Goal: Communication & Community: Answer question/provide support

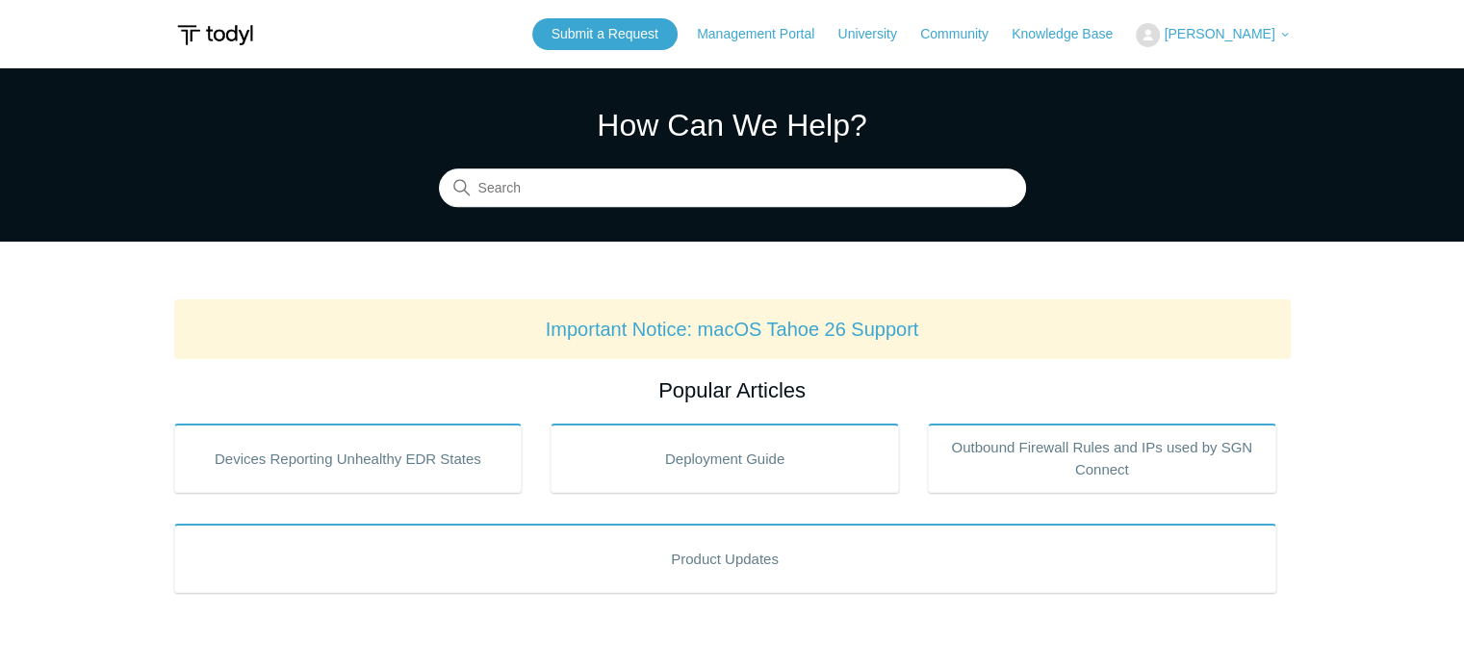
click at [1214, 41] on button "[PERSON_NAME]" at bounding box center [1213, 35] width 154 height 24
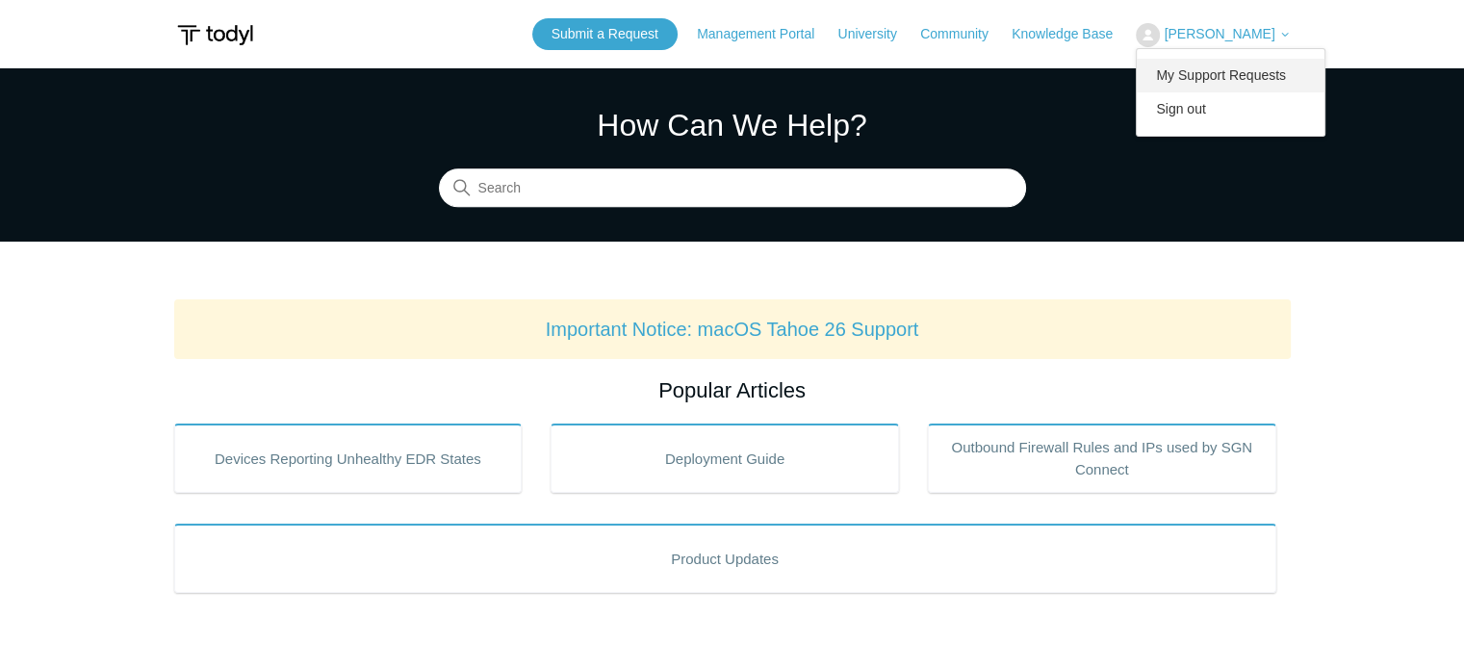
click at [1206, 81] on link "My Support Requests" at bounding box center [1231, 76] width 188 height 34
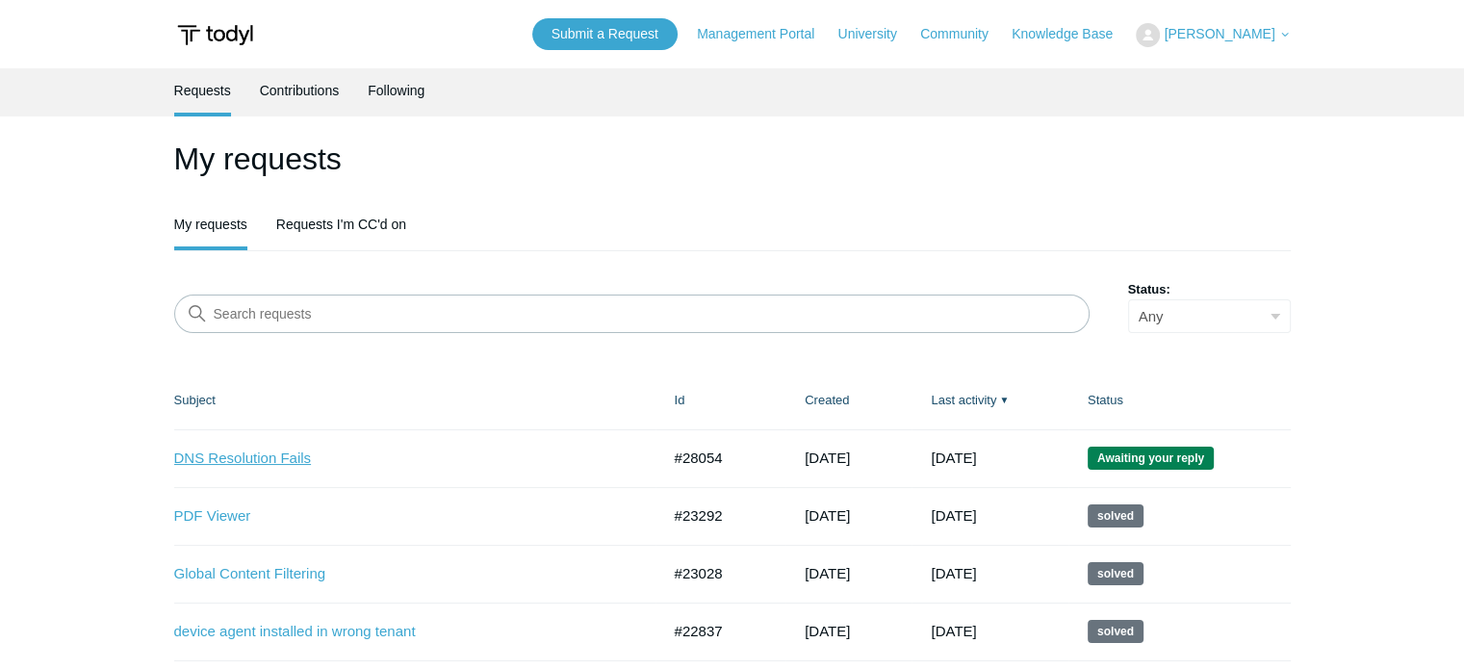
click at [289, 457] on link "DNS Resolution Fails" at bounding box center [402, 459] width 457 height 22
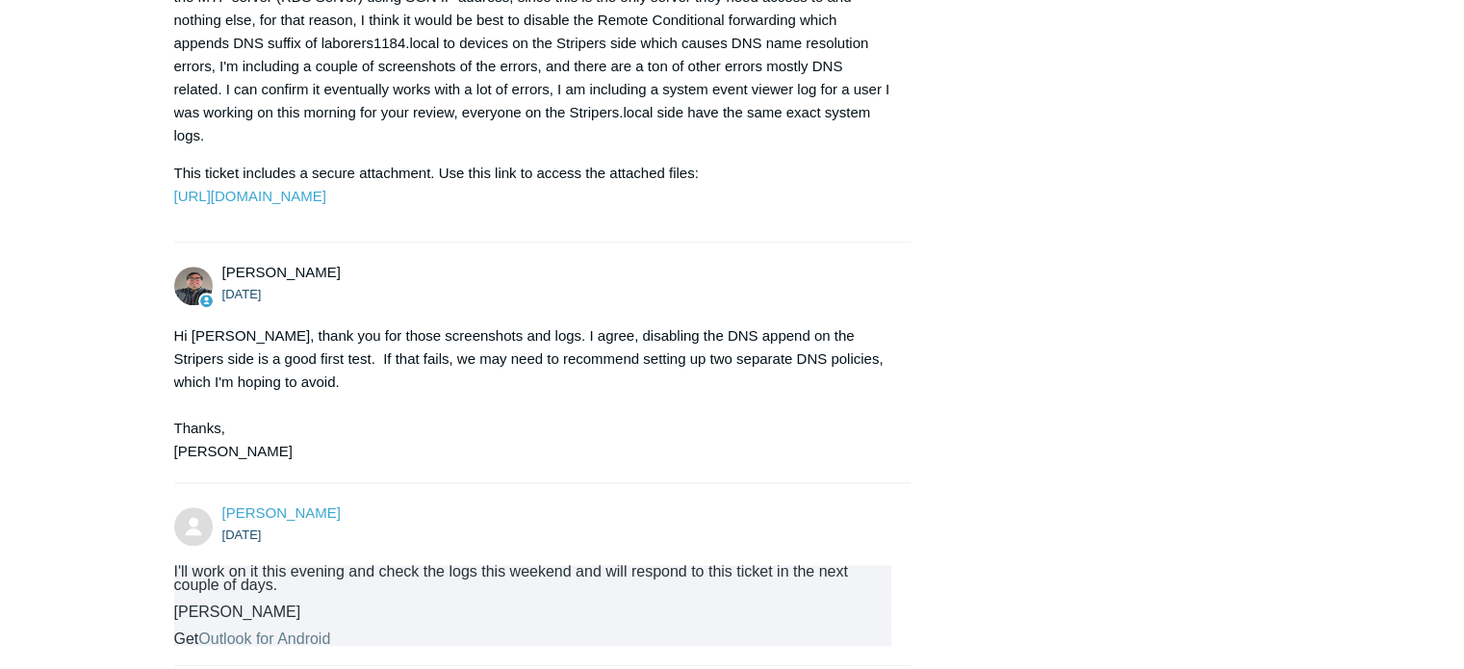
scroll to position [1519, 0]
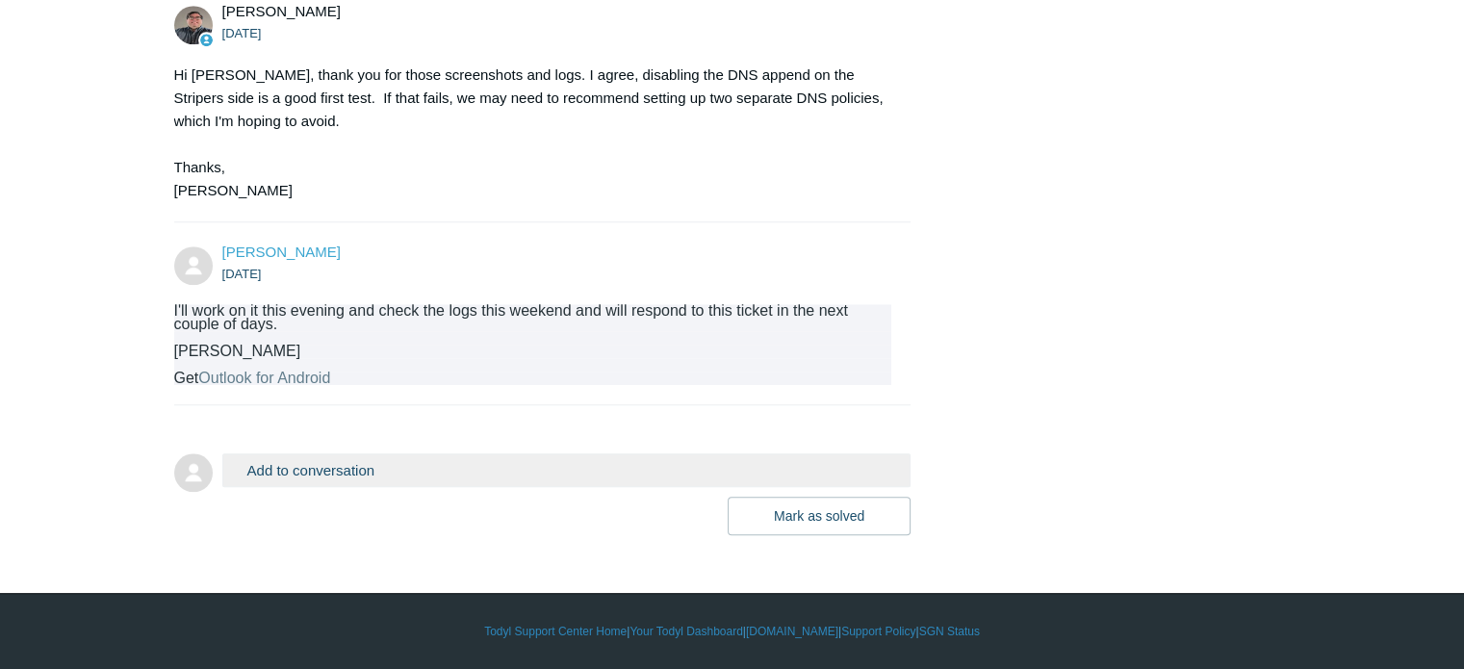
click at [511, 465] on button "Add to conversation" at bounding box center [566, 470] width 689 height 34
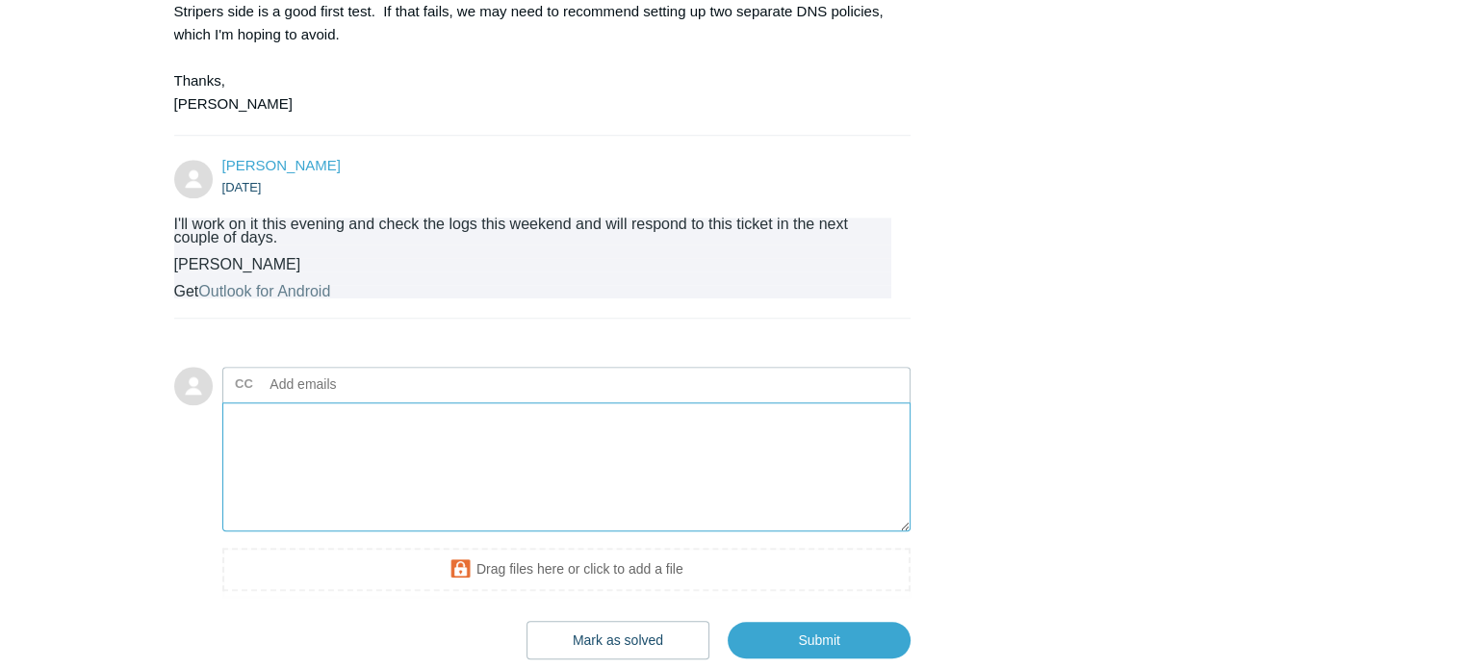
scroll to position [1585, 0]
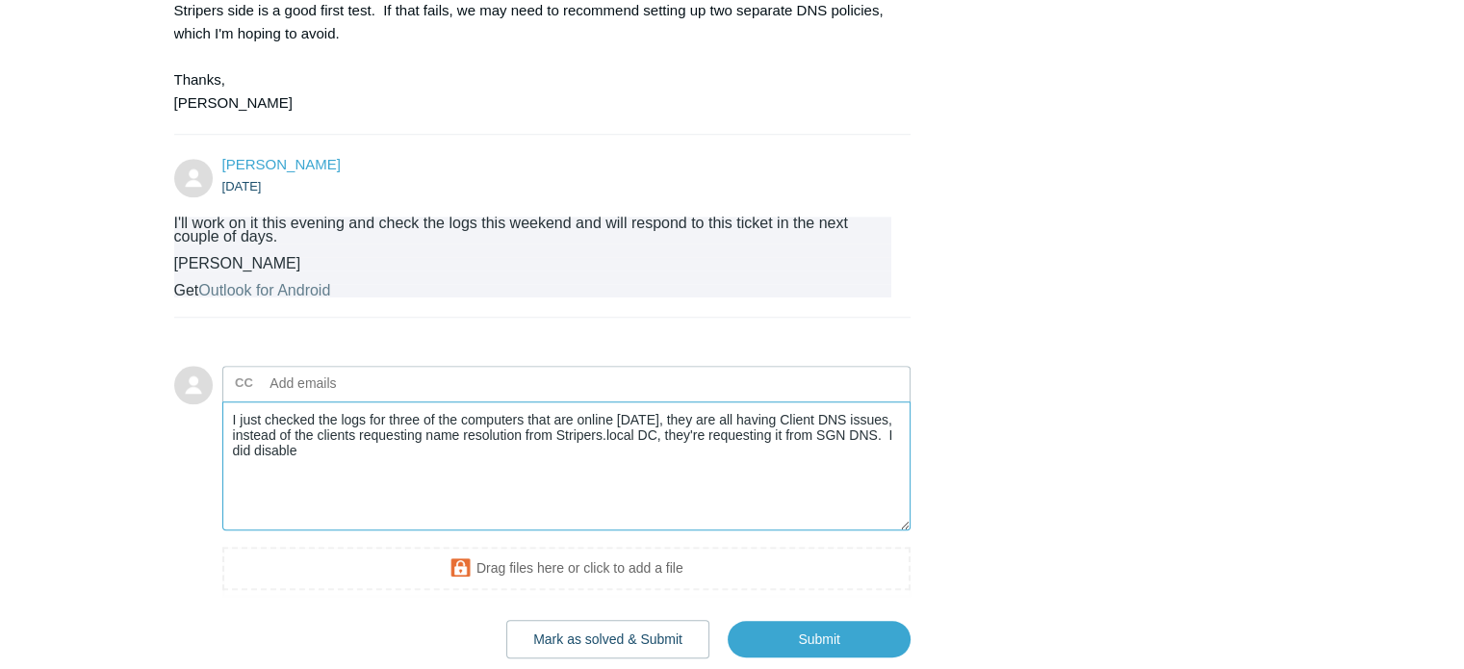
paste textarea "Auto Append DNS Suffix"
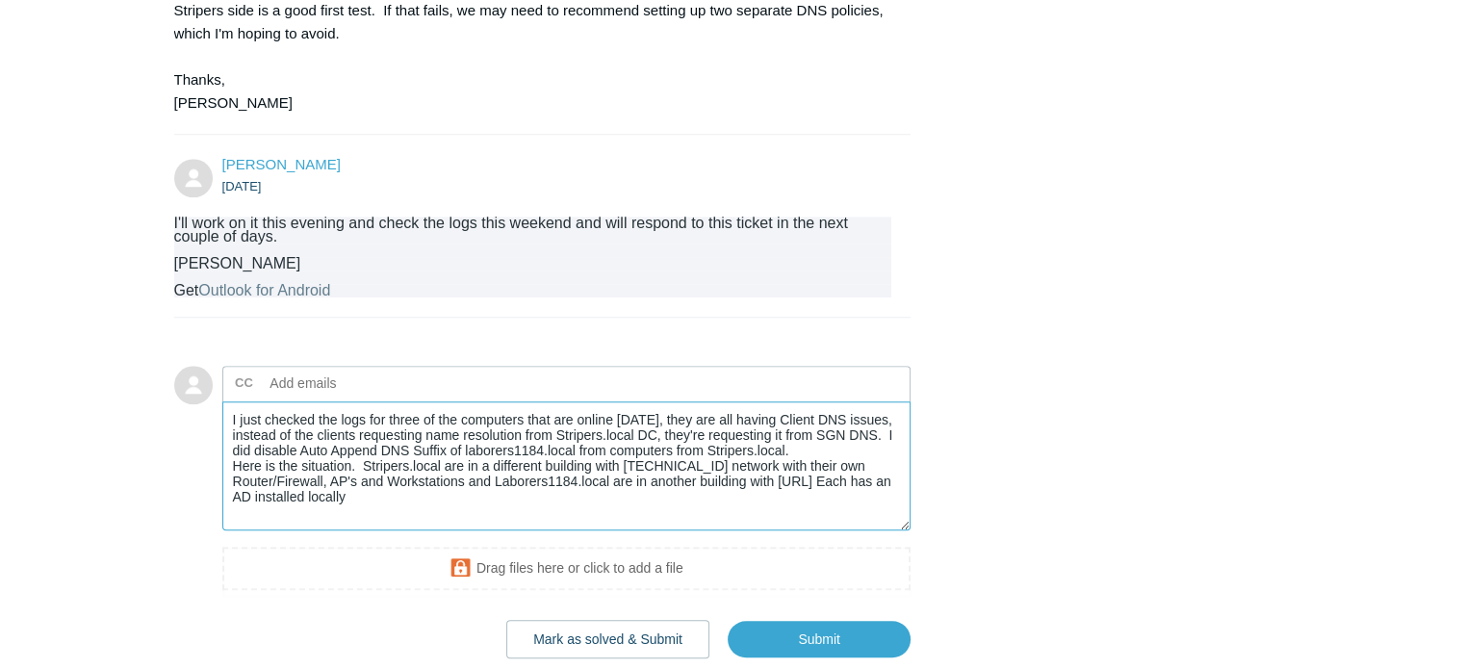
click at [497, 531] on textarea "I just checked the logs for three of the computers that are online [DATE], they…" at bounding box center [566, 466] width 689 height 130
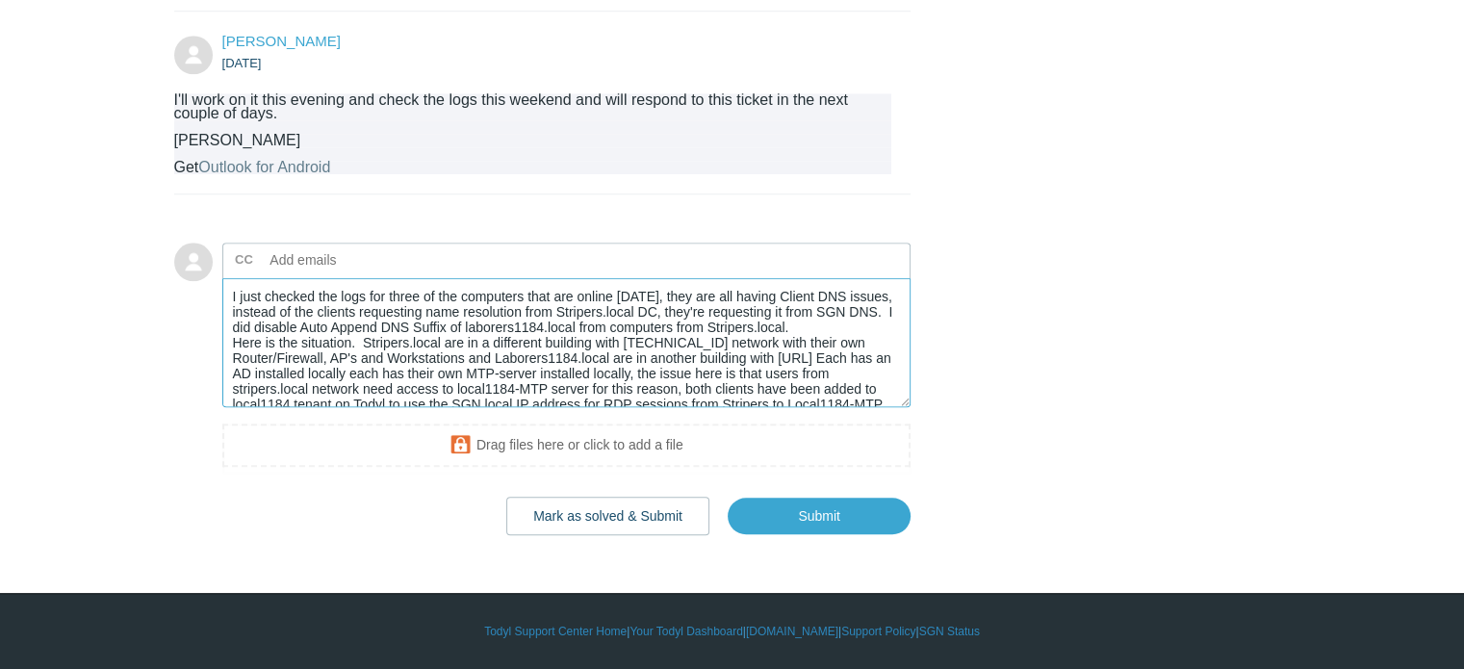
scroll to position [1729, 0]
click at [658, 315] on textarea "I just checked the logs for three of the computers that are online [DATE], they…" at bounding box center [566, 343] width 689 height 130
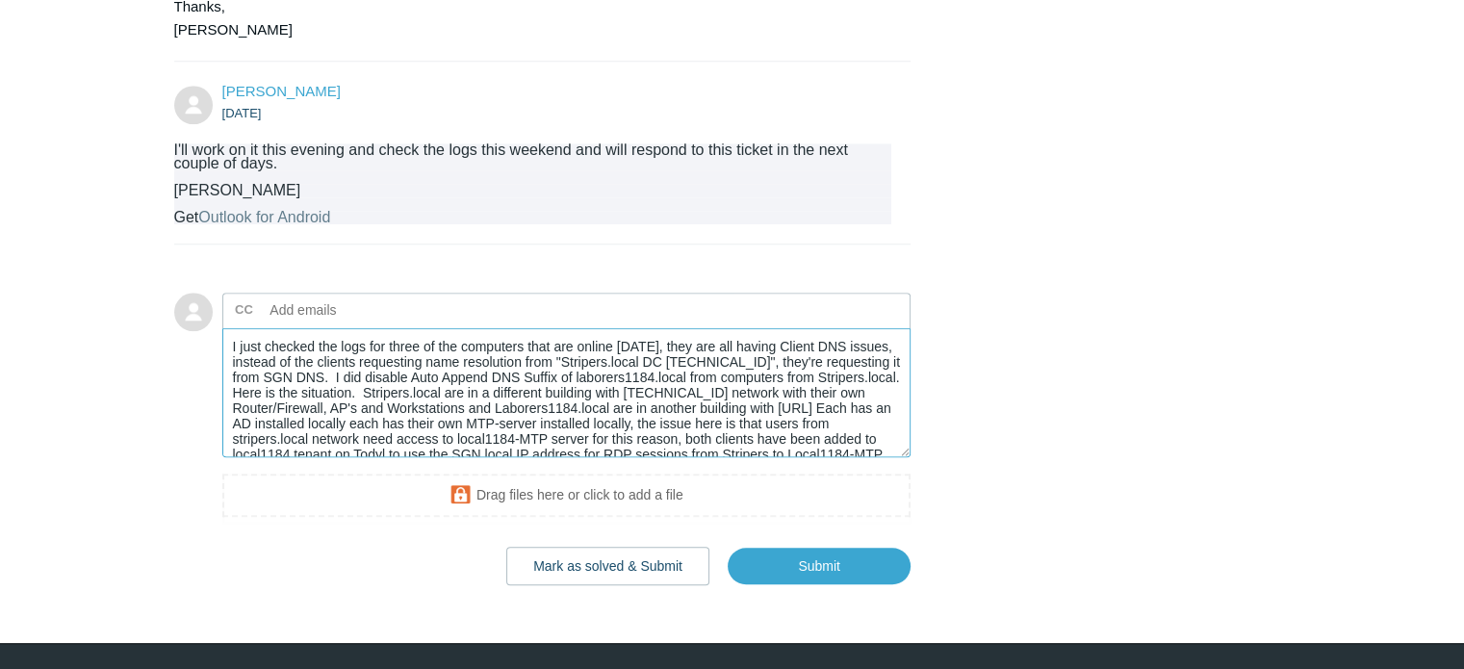
scroll to position [1, 0]
click at [323, 402] on textarea "I just checked the logs for three of the computers that are online [DATE], they…" at bounding box center [566, 393] width 689 height 130
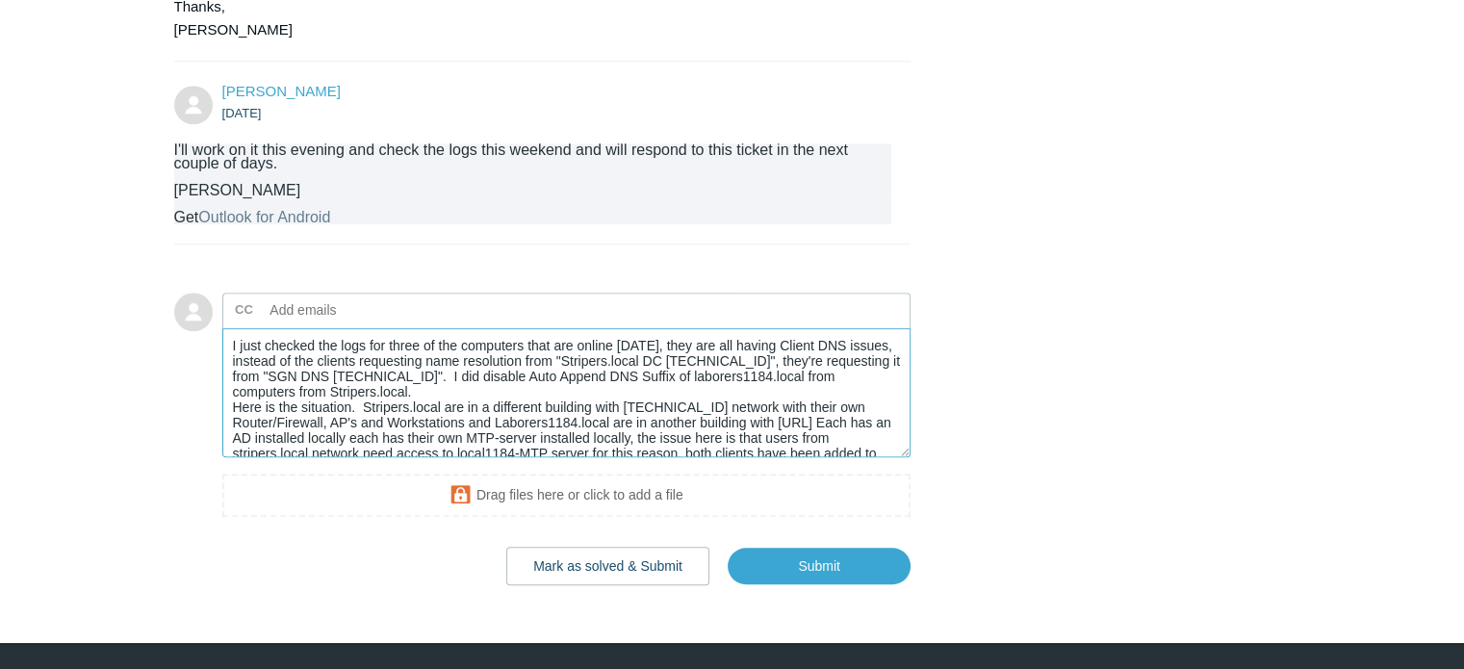
click at [416, 404] on textarea "I just checked the logs for three of the computers that are online [DATE], they…" at bounding box center [566, 393] width 689 height 130
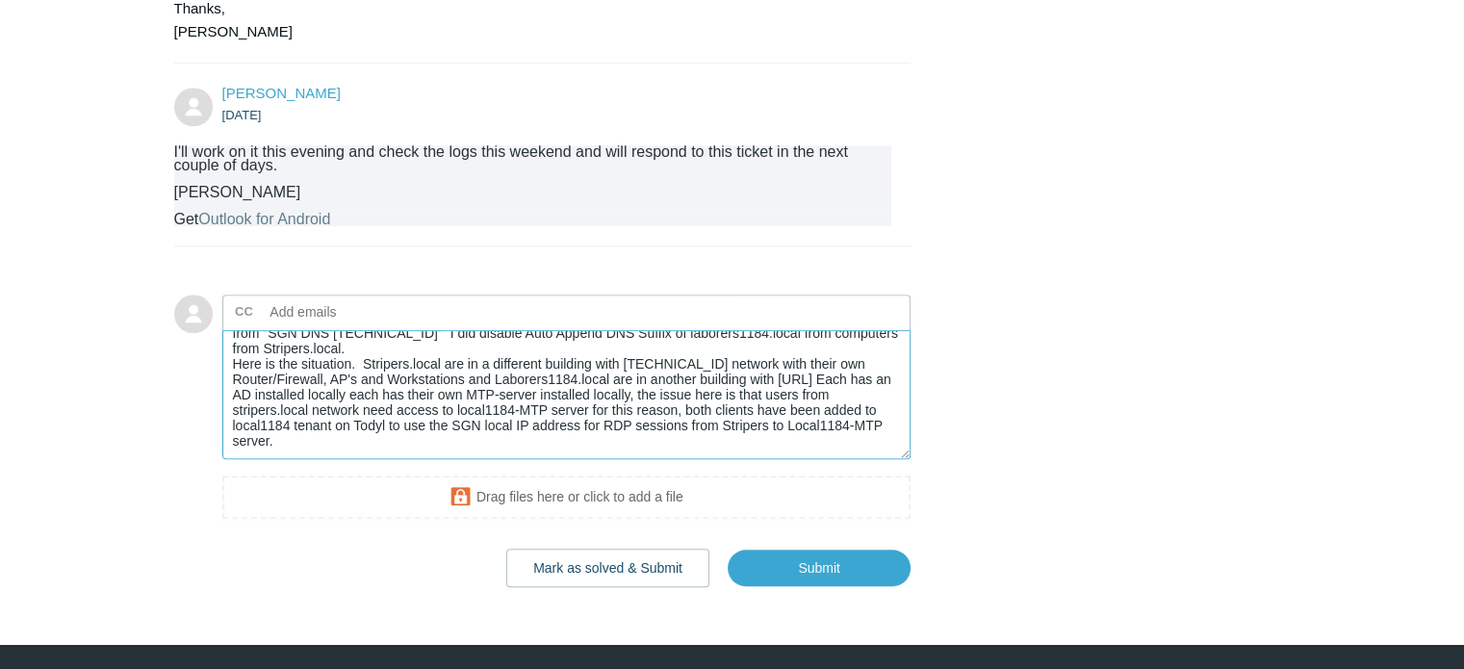
scroll to position [45, 0]
drag, startPoint x: 270, startPoint y: 432, endPoint x: 270, endPoint y: 406, distance: 26.0
click at [270, 433] on textarea "I just checked the logs for three of the computers that are online [DATE], they…" at bounding box center [566, 395] width 689 height 130
click at [784, 432] on textarea "I just checked the logs for three of the computers that are online [DATE], they…" at bounding box center [566, 395] width 689 height 130
click at [816, 451] on textarea "I just checked the logs for three of the computers that are online [DATE], they…" at bounding box center [566, 395] width 689 height 130
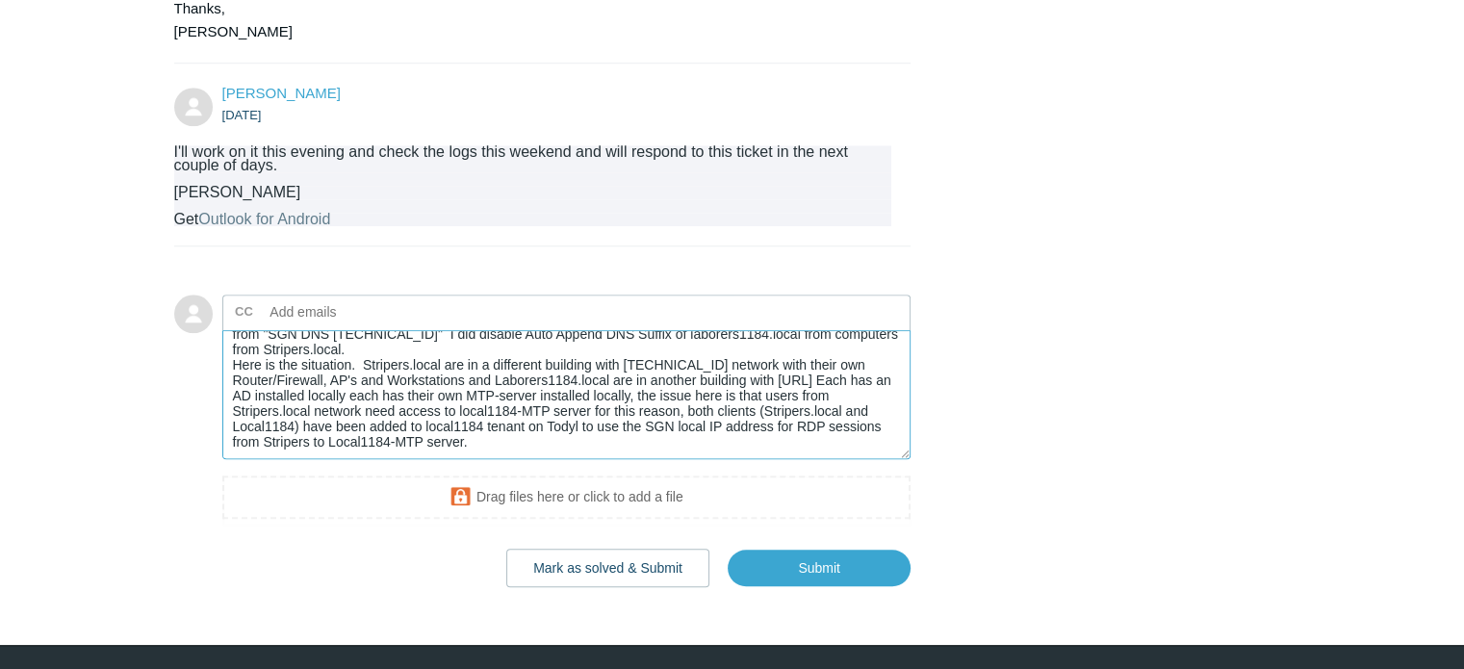
click at [558, 460] on textarea "I just checked the logs for three of the computers that are online [DATE], they…" at bounding box center [566, 395] width 689 height 130
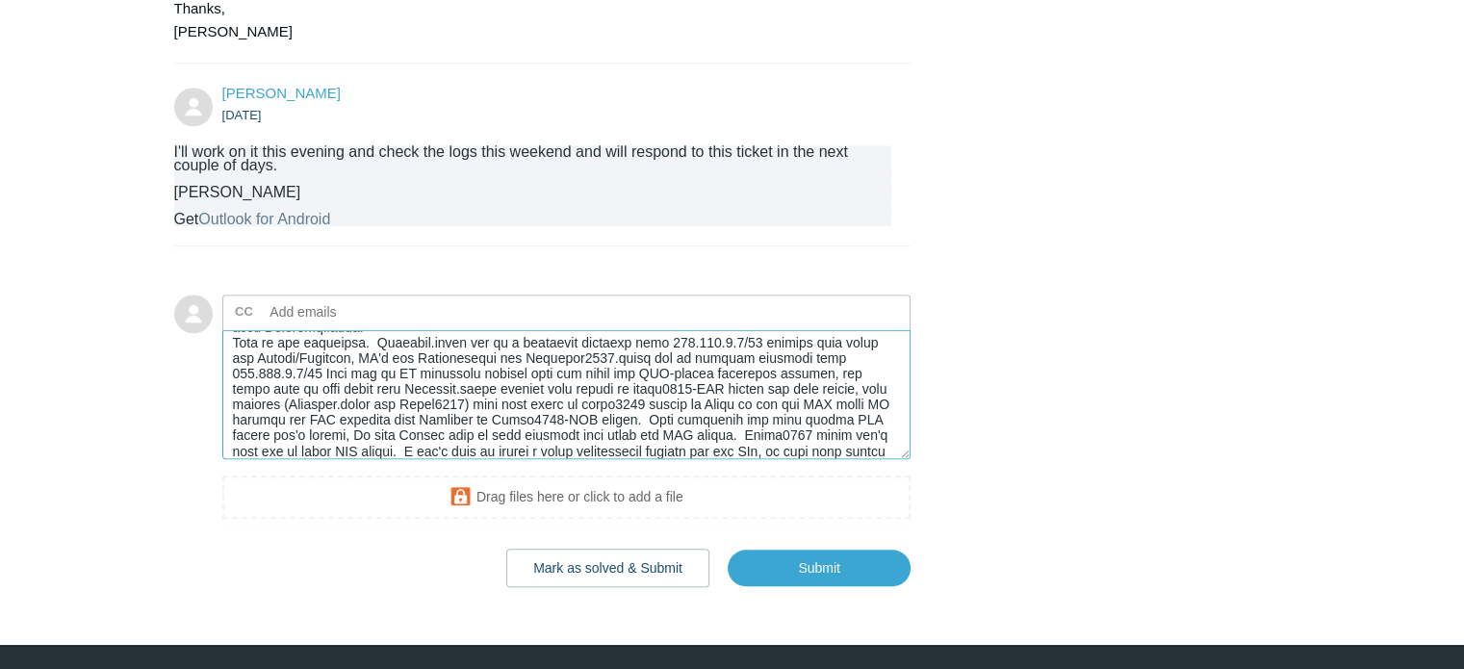
scroll to position [83, 0]
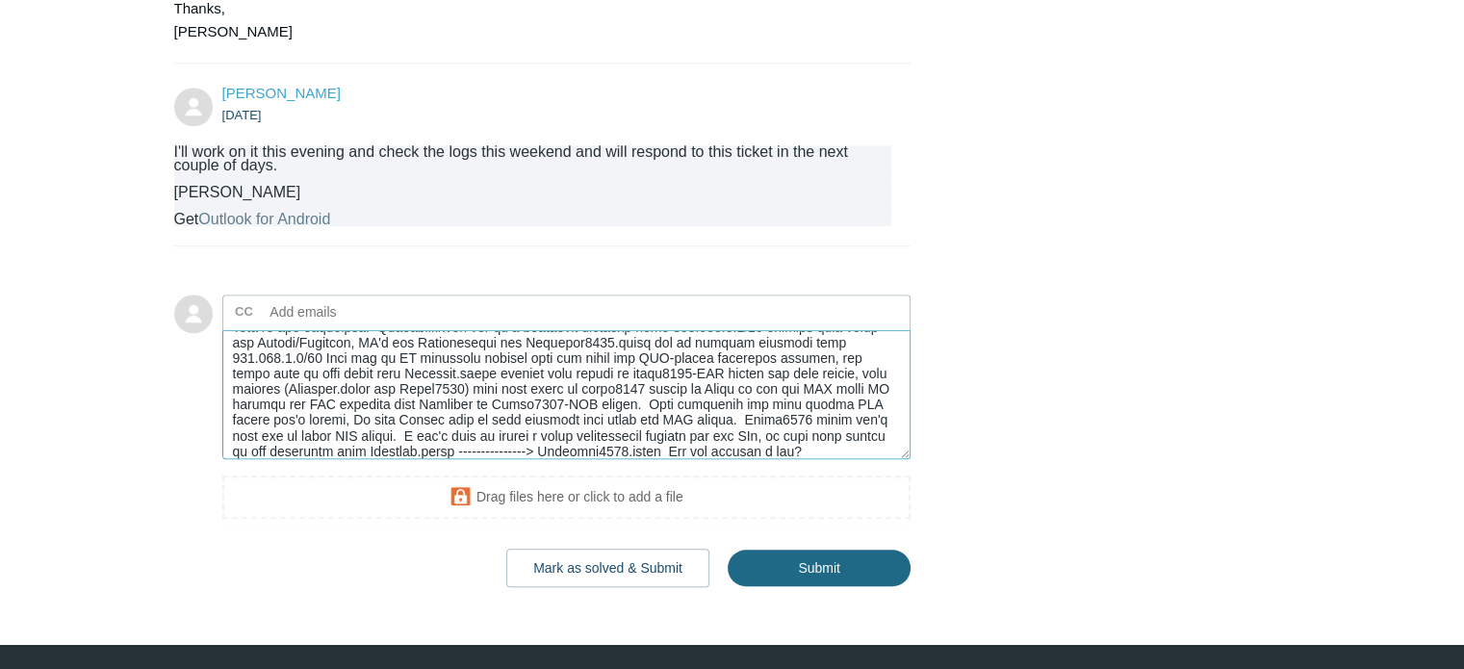
type textarea "I just checked the logs for three of the computers that are online [DATE], they…"
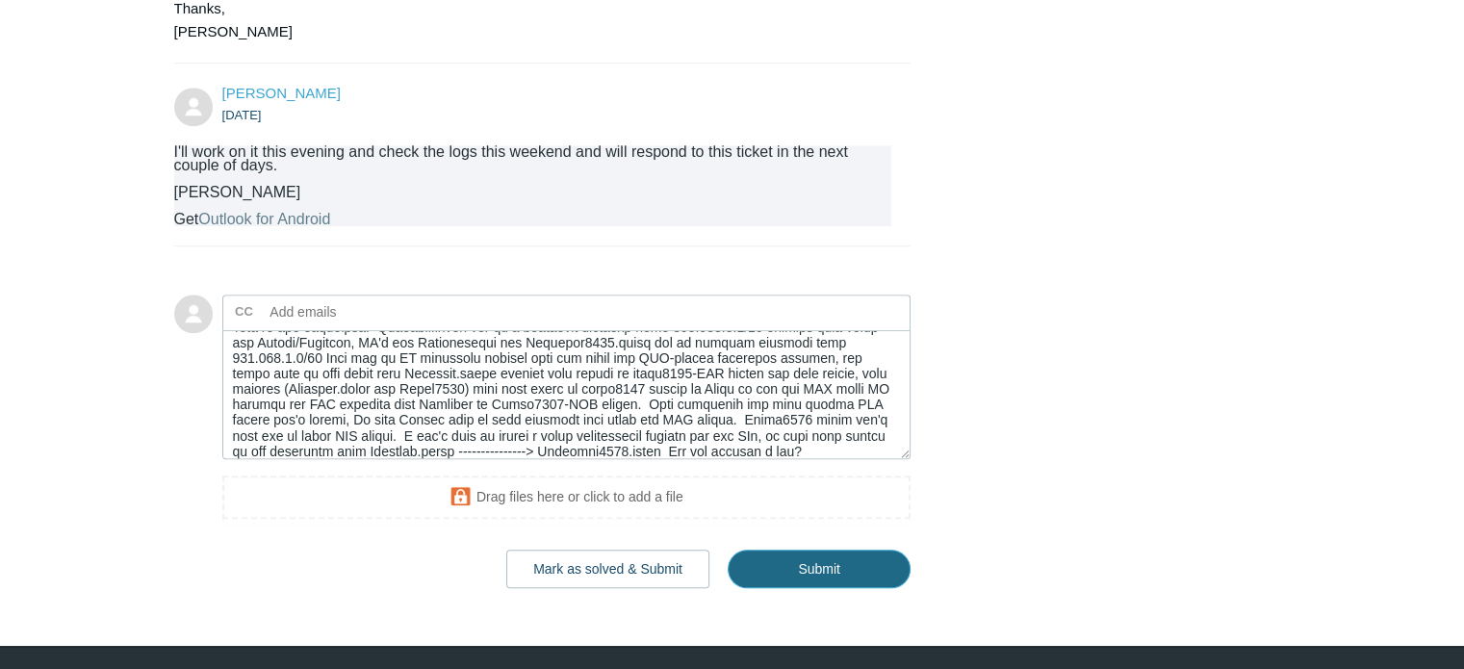
click at [831, 576] on input "Submit" at bounding box center [819, 569] width 183 height 39
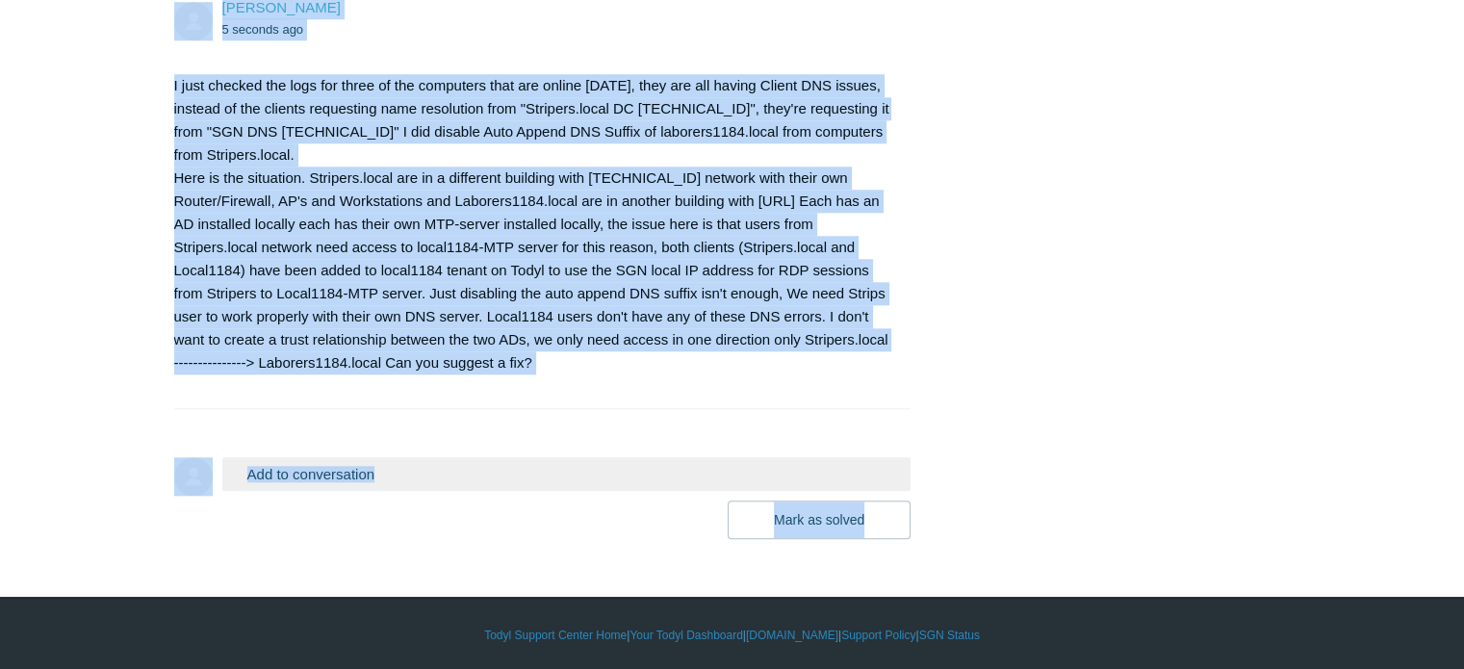
scroll to position [1950, 0]
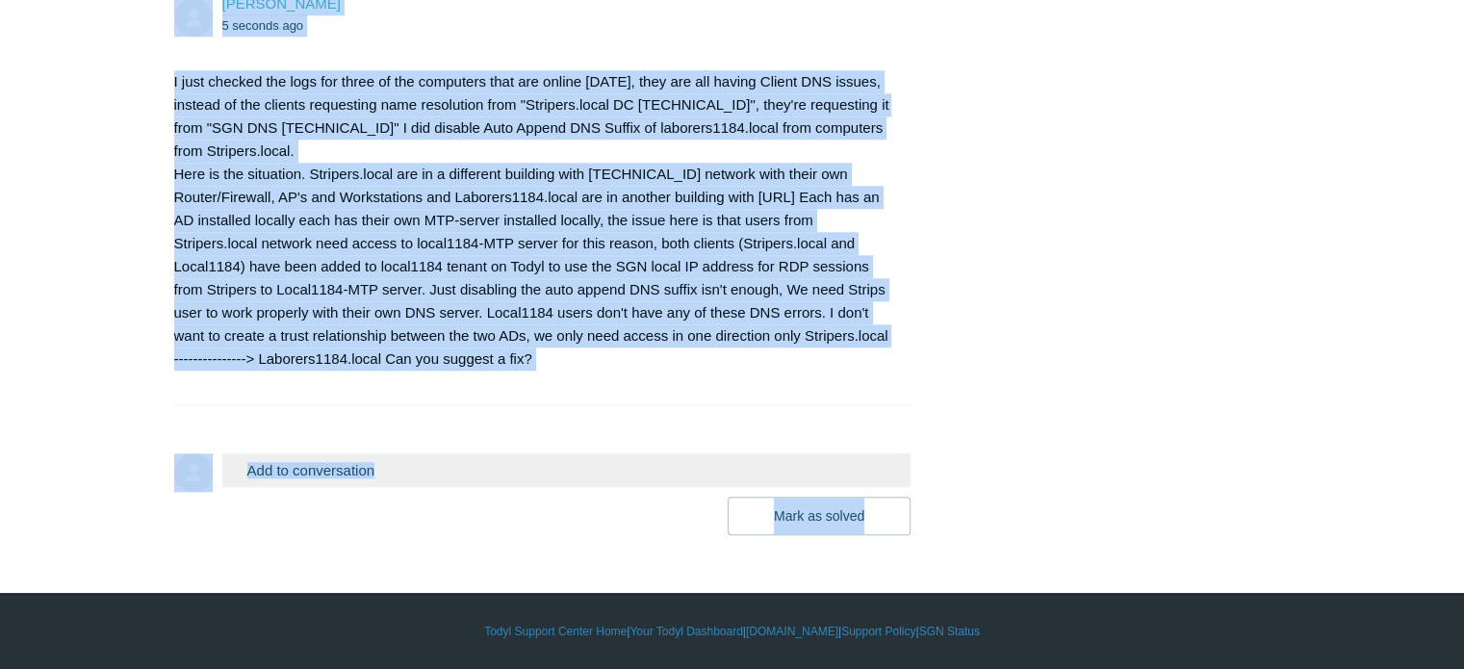
drag, startPoint x: 173, startPoint y: 380, endPoint x: 529, endPoint y: 350, distance: 357.4
copy ul "Two separate networks have been added in one tenant, Stripers.local and Laborer…"
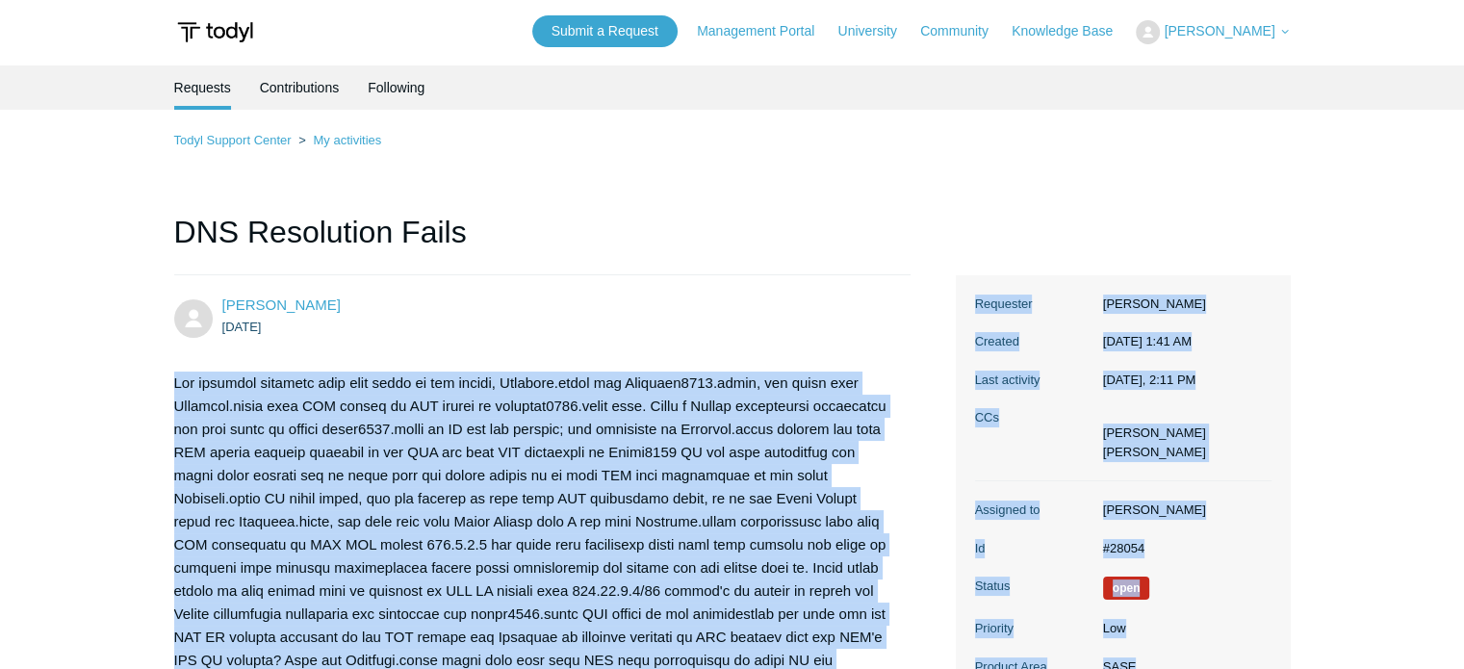
scroll to position [4, 0]
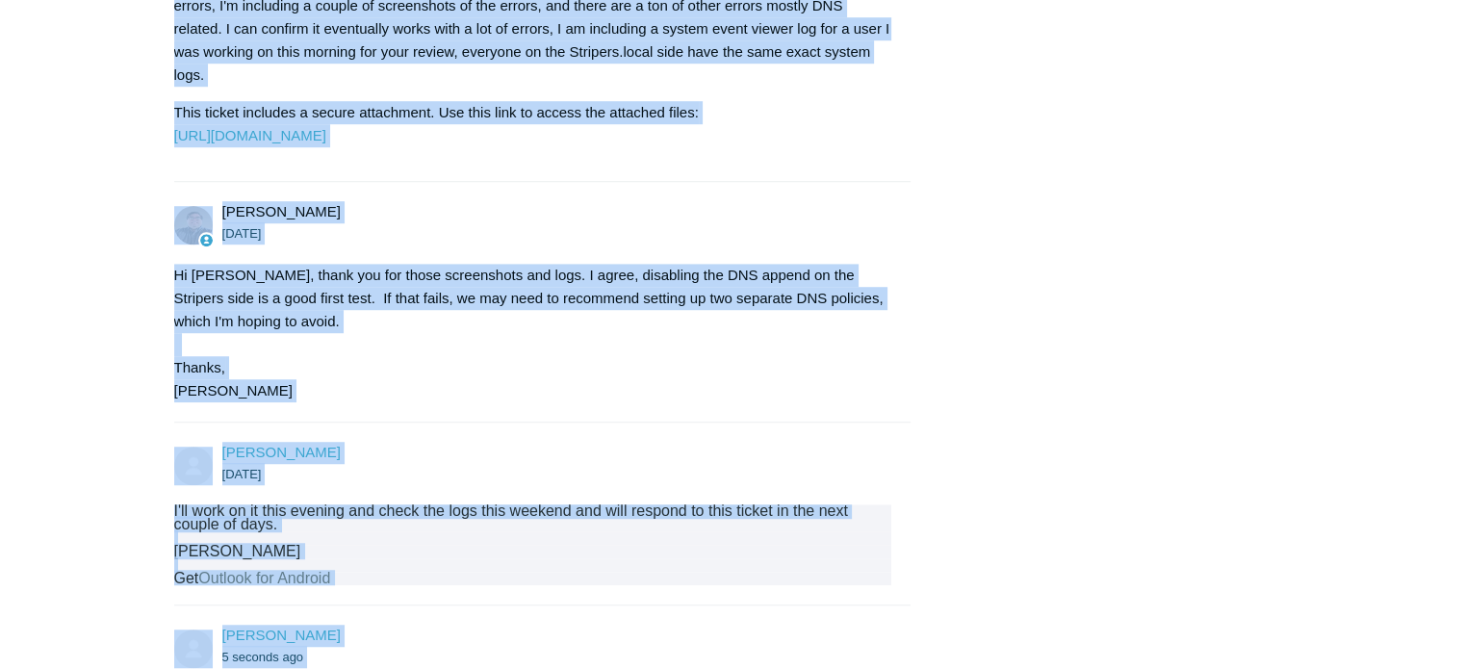
click at [1108, 307] on div "Hovik Mossessi 4 days ago Please advise. Matt Robinson 4 days ago" at bounding box center [732, 74] width 1117 height 2186
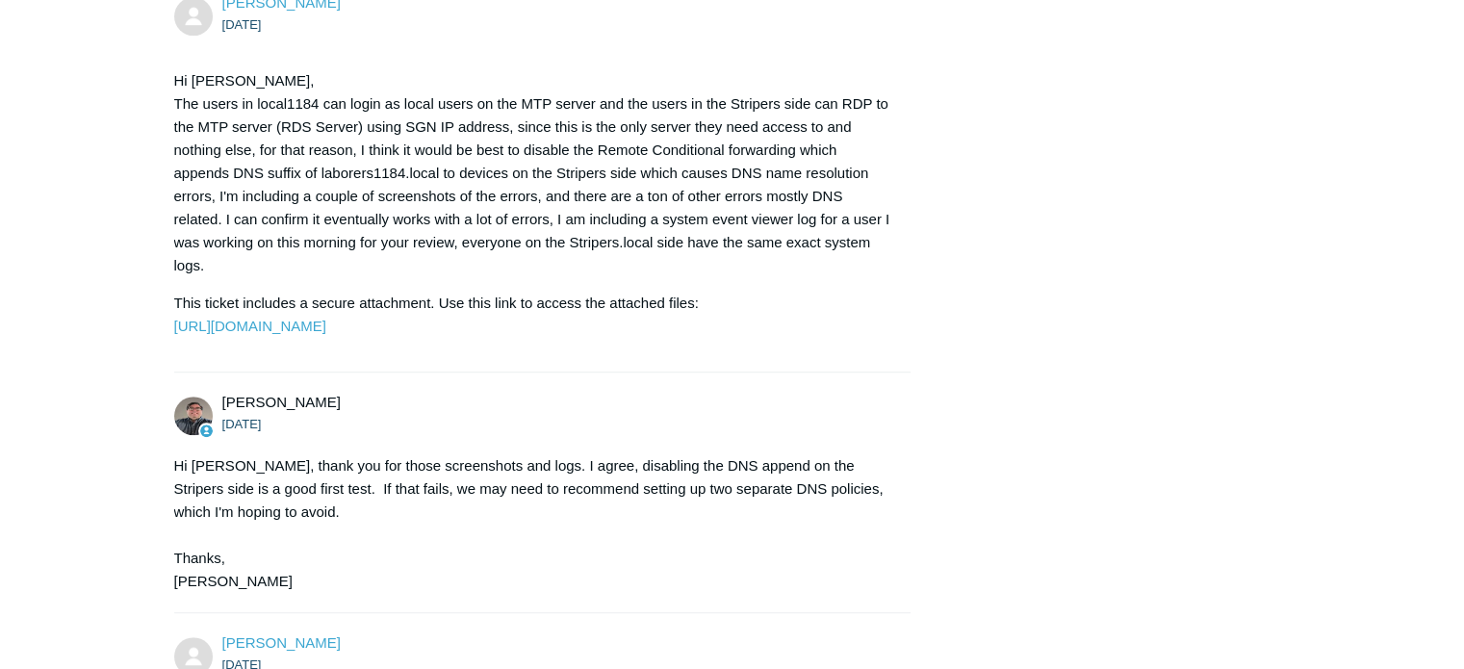
scroll to position [1118, 0]
